Goal: Task Accomplishment & Management: Use online tool/utility

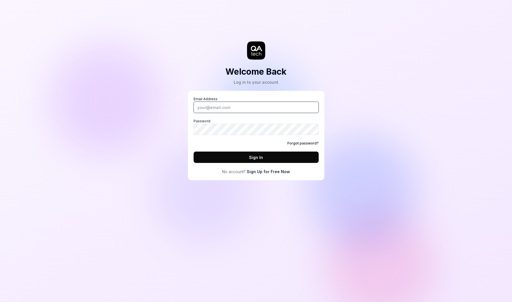
click at [255, 110] on input "Email Address" at bounding box center [255, 107] width 125 height 11
type input "[PERSON_NAME][EMAIL_ADDRESS][DOMAIN_NAME]"
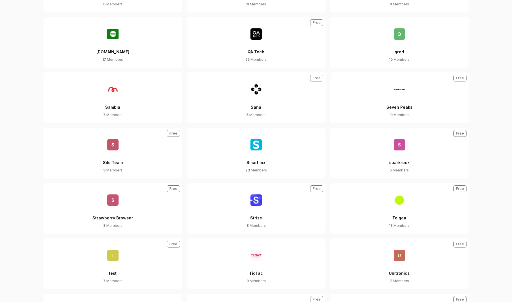
scroll to position [699, 0]
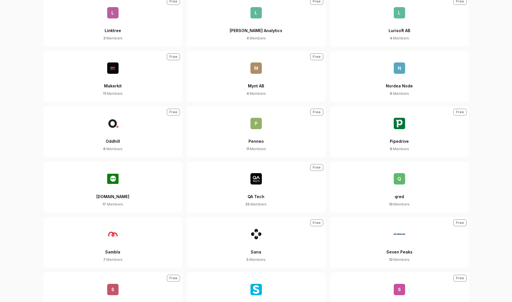
click at [271, 183] on button "QA Tech 25 Members Free" at bounding box center [256, 187] width 139 height 51
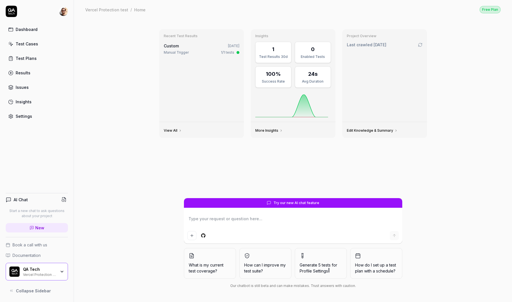
type textarea "*"
click at [33, 58] on div "Test Plans" at bounding box center [26, 58] width 21 height 6
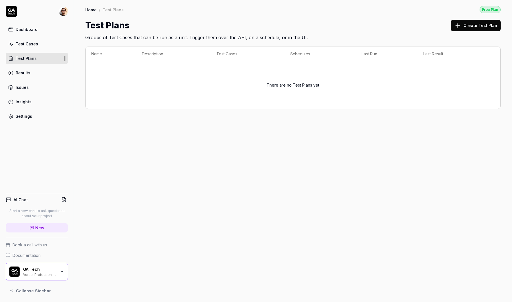
click at [51, 272] on div "Vercel Protection test" at bounding box center [39, 274] width 33 height 5
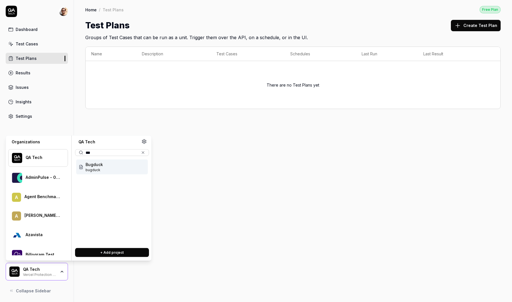
type input "***"
click at [109, 163] on div "Bugduck bugduck" at bounding box center [112, 167] width 72 height 15
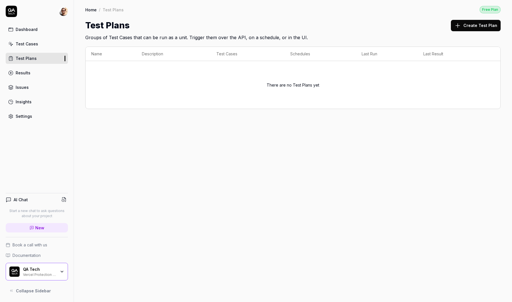
click at [107, 166] on div "Home / Test Plans Free Plan Home / Test Plans Free Plan Test Plans Create Test …" at bounding box center [293, 151] width 438 height 302
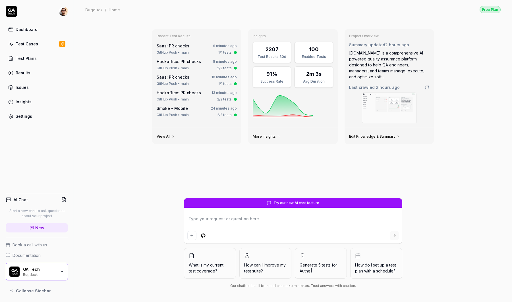
type textarea "*"
click at [48, 58] on link "Test Plans" at bounding box center [37, 58] width 62 height 11
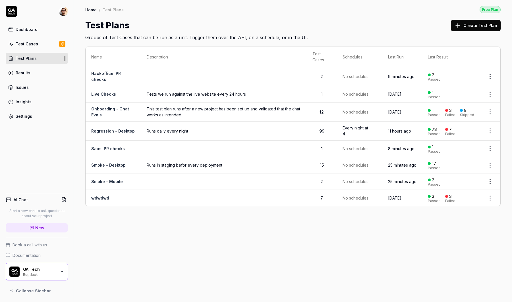
click at [107, 148] on link "Saas: PR checks" at bounding box center [108, 148] width 34 height 5
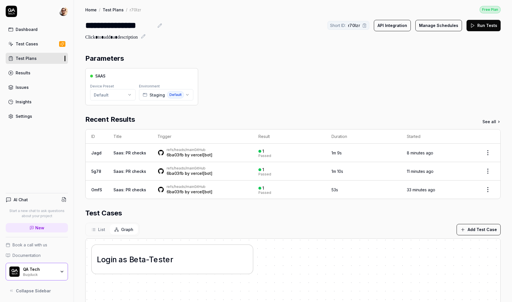
click at [137, 27] on div "**********" at bounding box center [119, 25] width 69 height 13
drag, startPoint x: 137, startPoint y: 27, endPoint x: 95, endPoint y: 27, distance: 41.5
click at [95, 27] on div "**********" at bounding box center [119, 25] width 69 height 13
copy div "**********"
click at [197, 64] on section "Parameters SAAS Device Preset Default Environment Staging Default" at bounding box center [292, 79] width 415 height 52
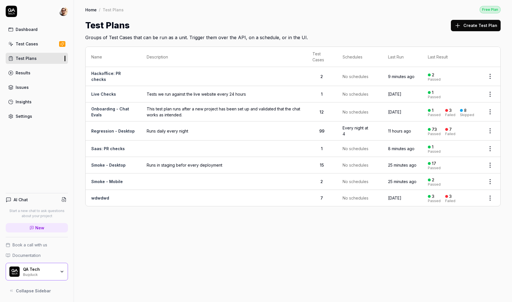
click at [141, 70] on td at bounding box center [224, 76] width 166 height 19
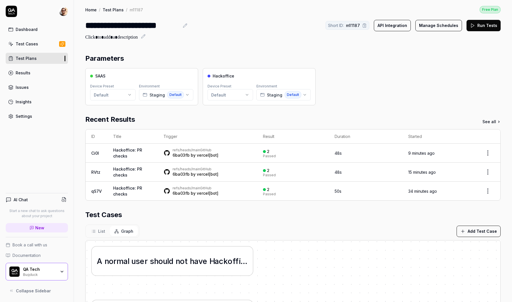
click at [369, 25] on div "Short ID: m11187" at bounding box center [347, 25] width 44 height 9
click at [366, 25] on icon at bounding box center [364, 25] width 5 height 5
